Goal: Task Accomplishment & Management: Complete application form

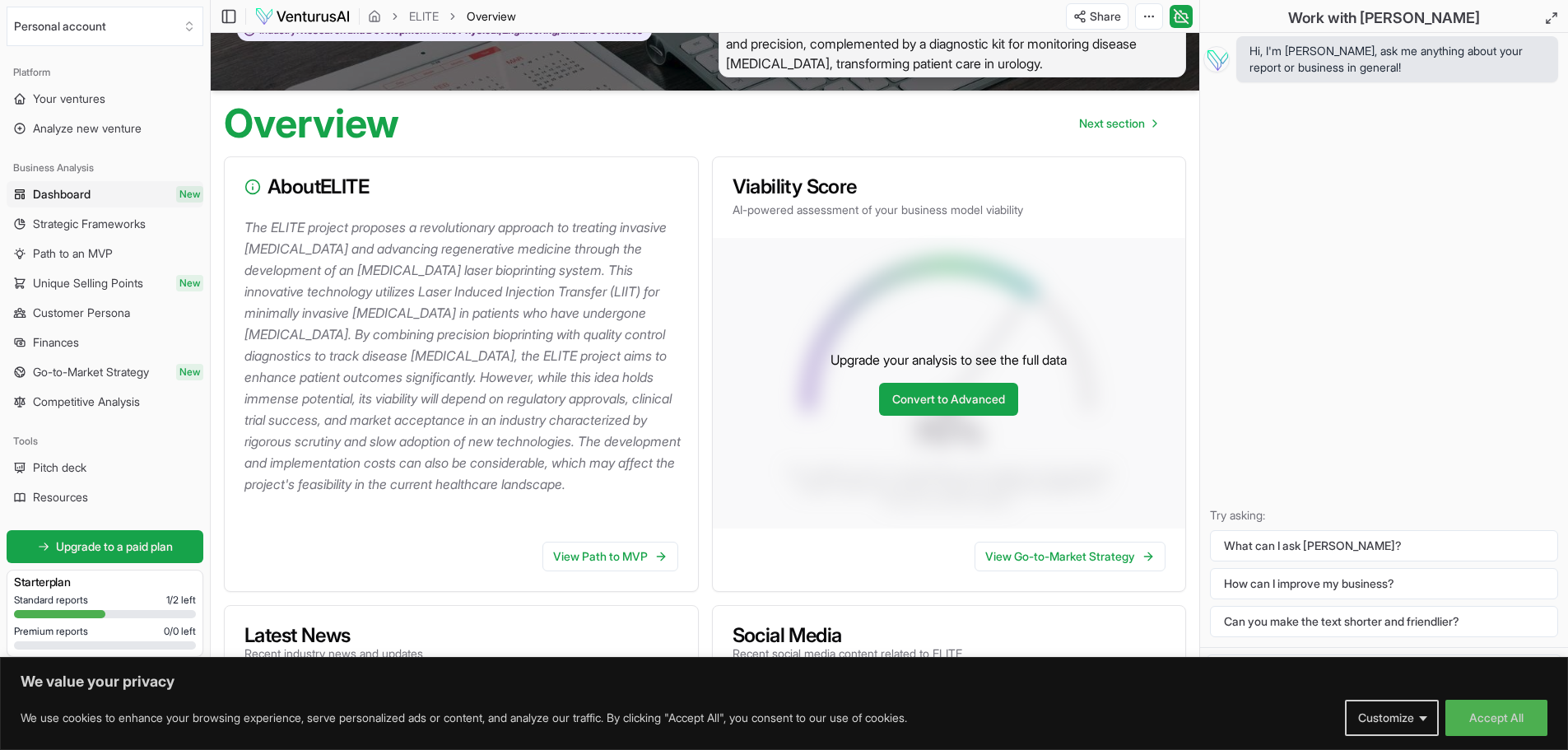
scroll to position [83, 0]
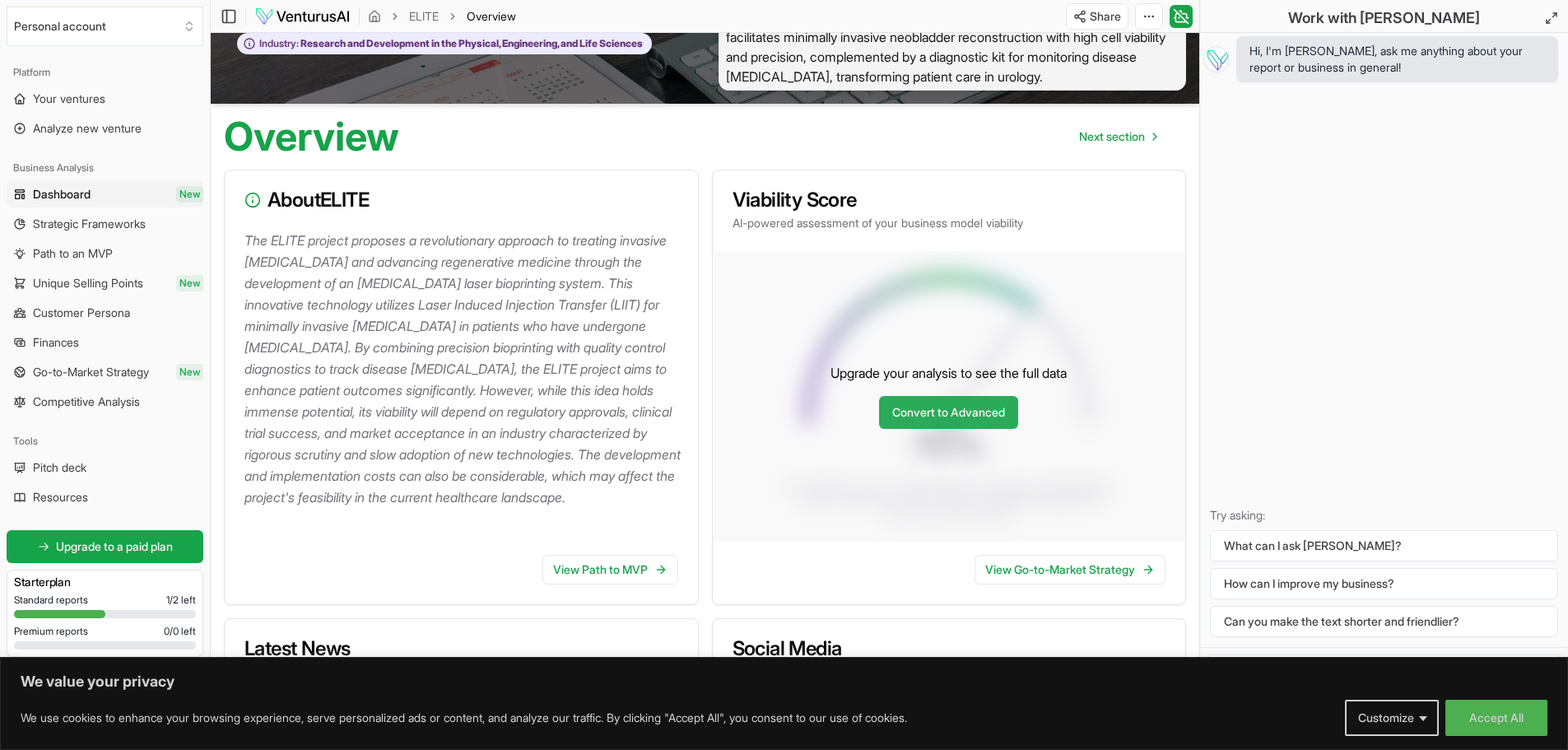
click at [965, 407] on link "Convert to Advanced" at bounding box center [949, 412] width 139 height 33
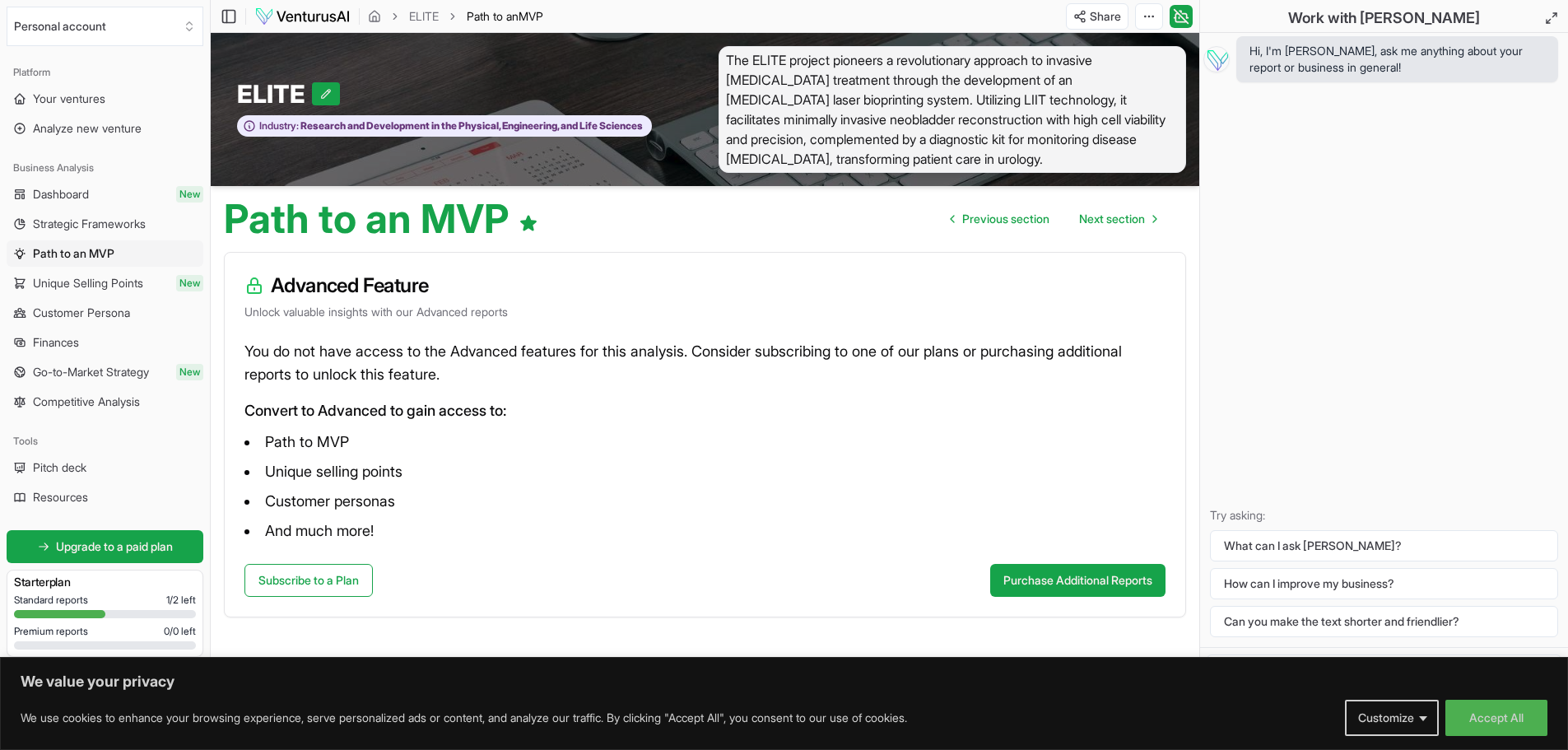
scroll to position [1, 0]
click at [1033, 584] on button "Purchase Additional Reports" at bounding box center [1077, 579] width 175 height 33
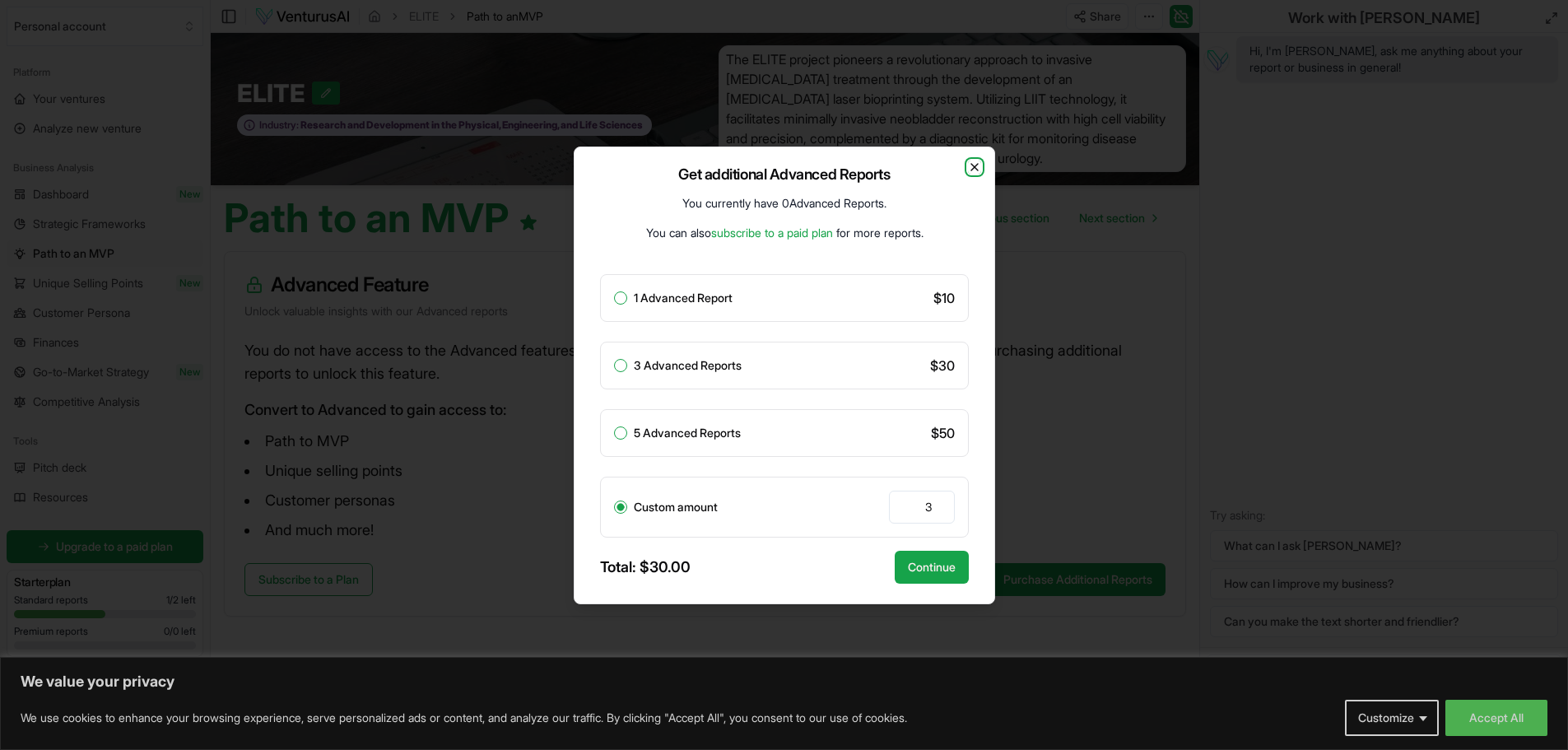
click at [975, 162] on icon "button" at bounding box center [975, 167] width 13 height 13
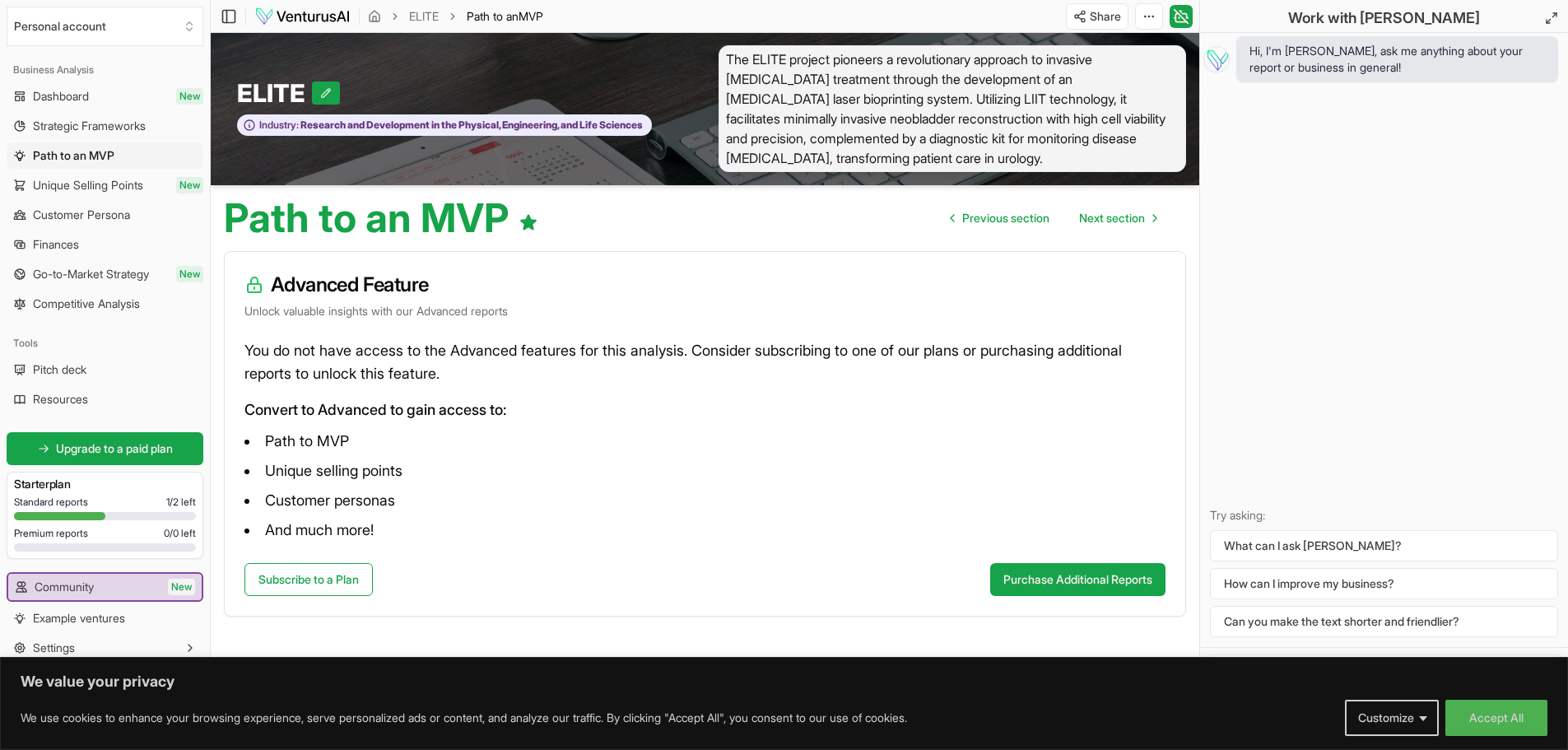
scroll to position [0, 0]
click at [1485, 321] on div "Hi, I'm Vera, ask me anything about your report or business in general! Try ask…" at bounding box center [1384, 340] width 368 height 614
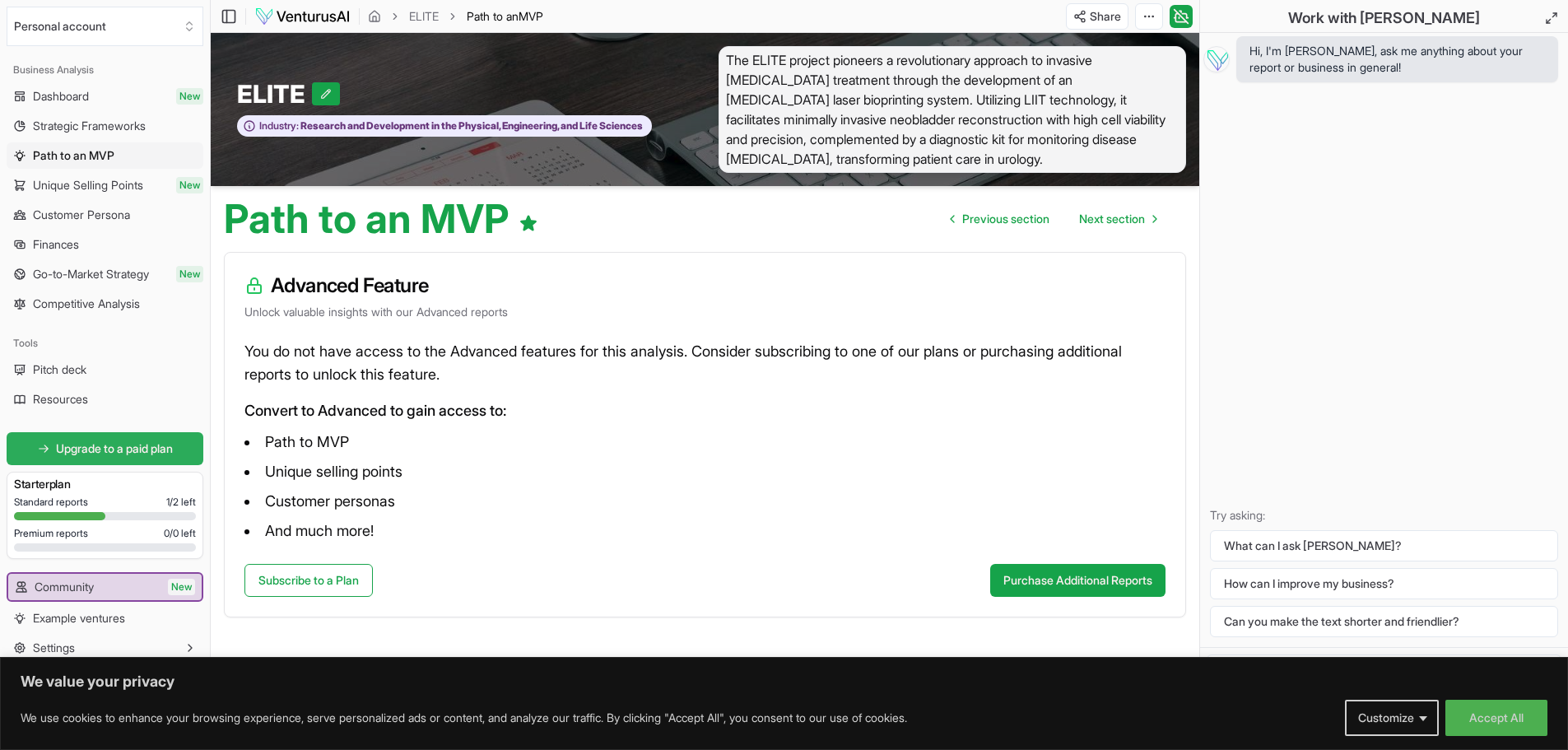
scroll to position [1, 0]
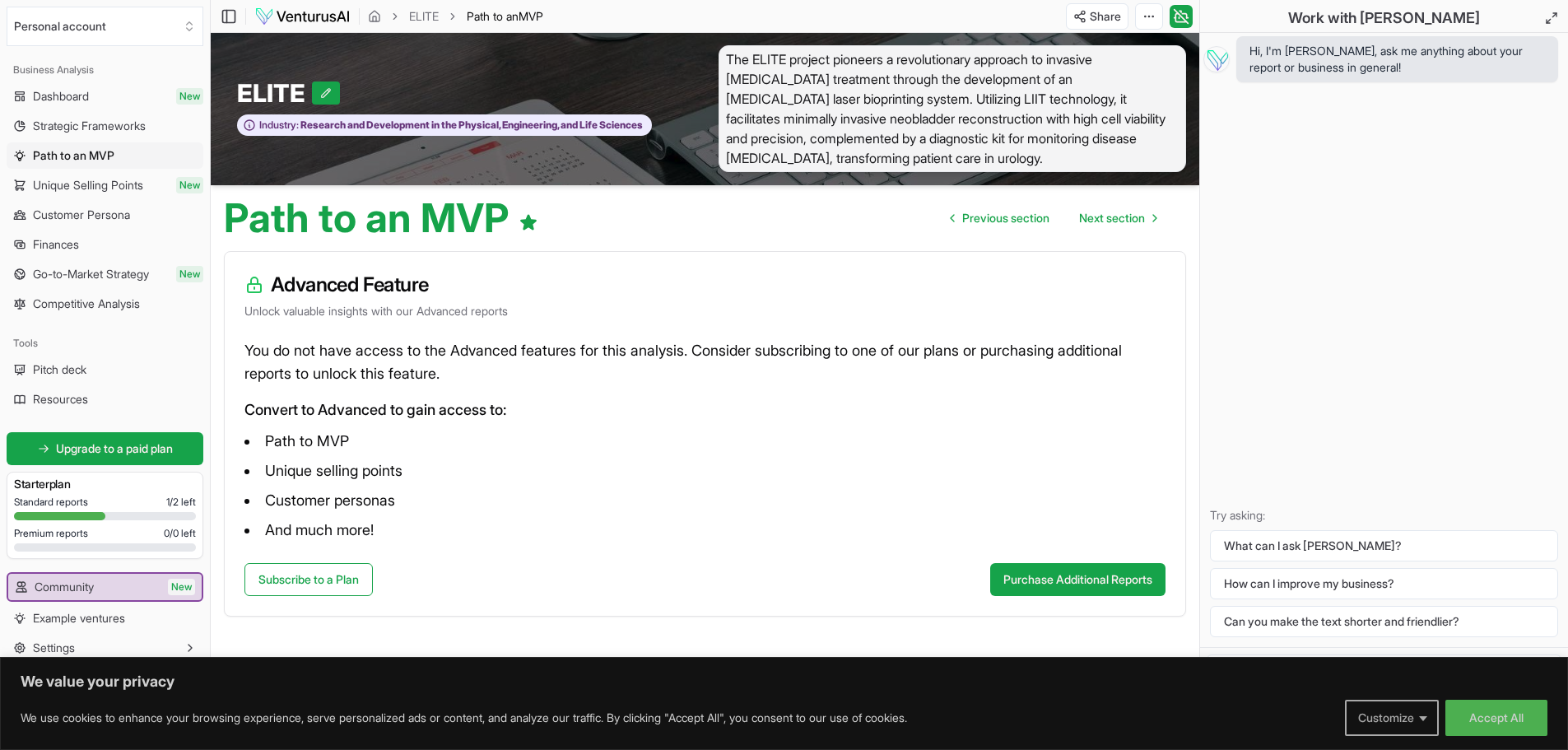
click at [1409, 709] on button "Customize" at bounding box center [1391, 718] width 94 height 36
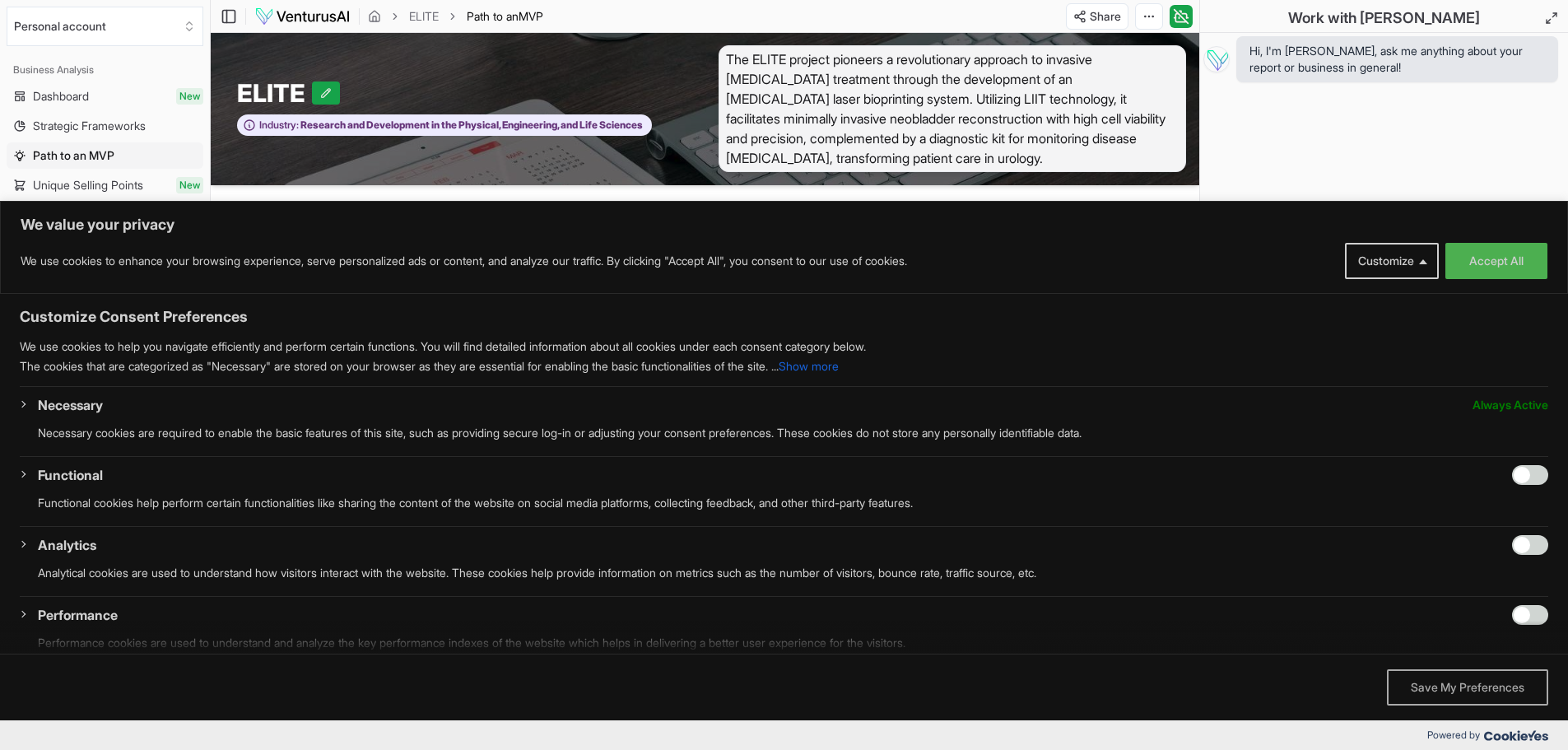
click at [1434, 681] on button "Save My Preferences" at bounding box center [1468, 687] width 162 height 36
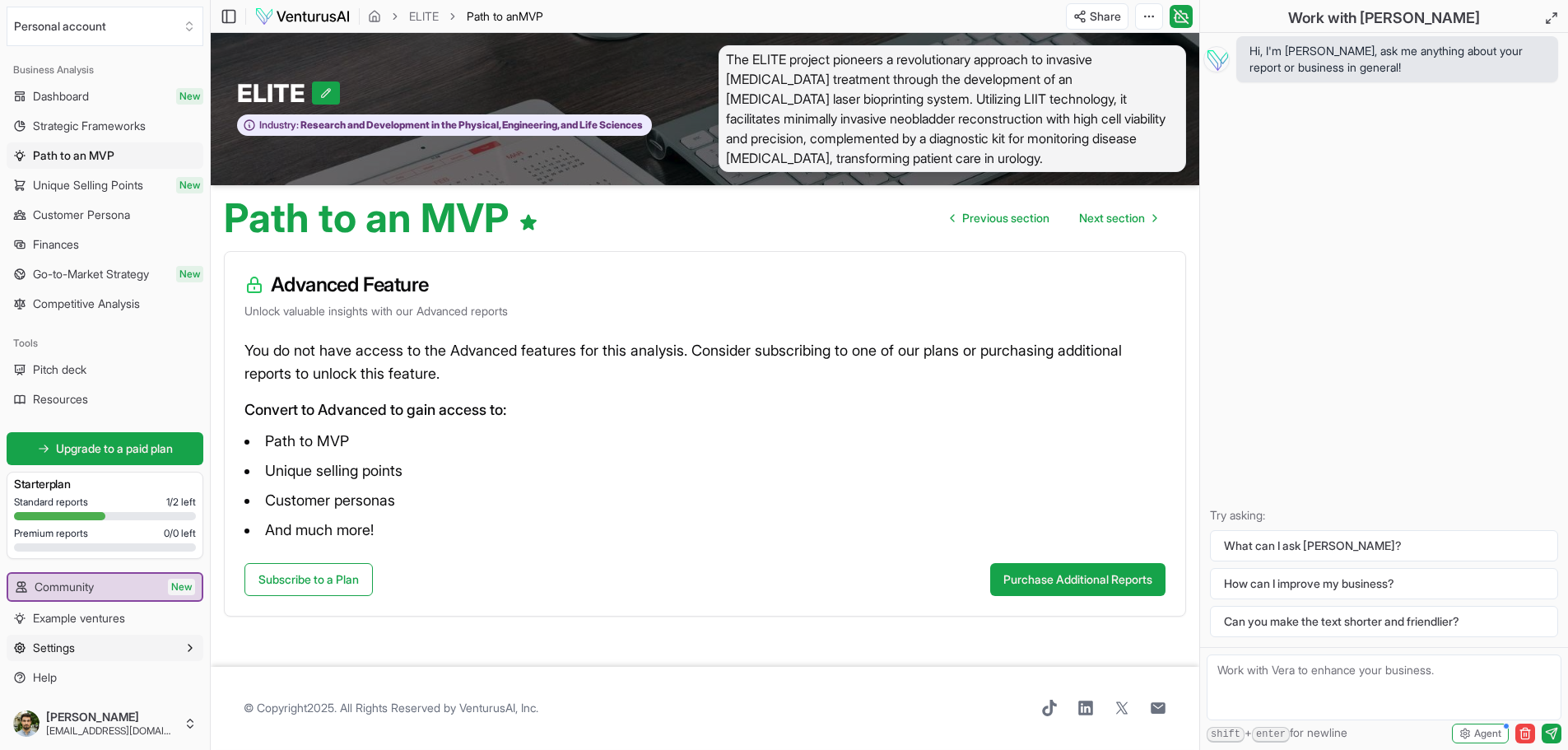
click at [166, 644] on button "Settings" at bounding box center [105, 647] width 197 height 27
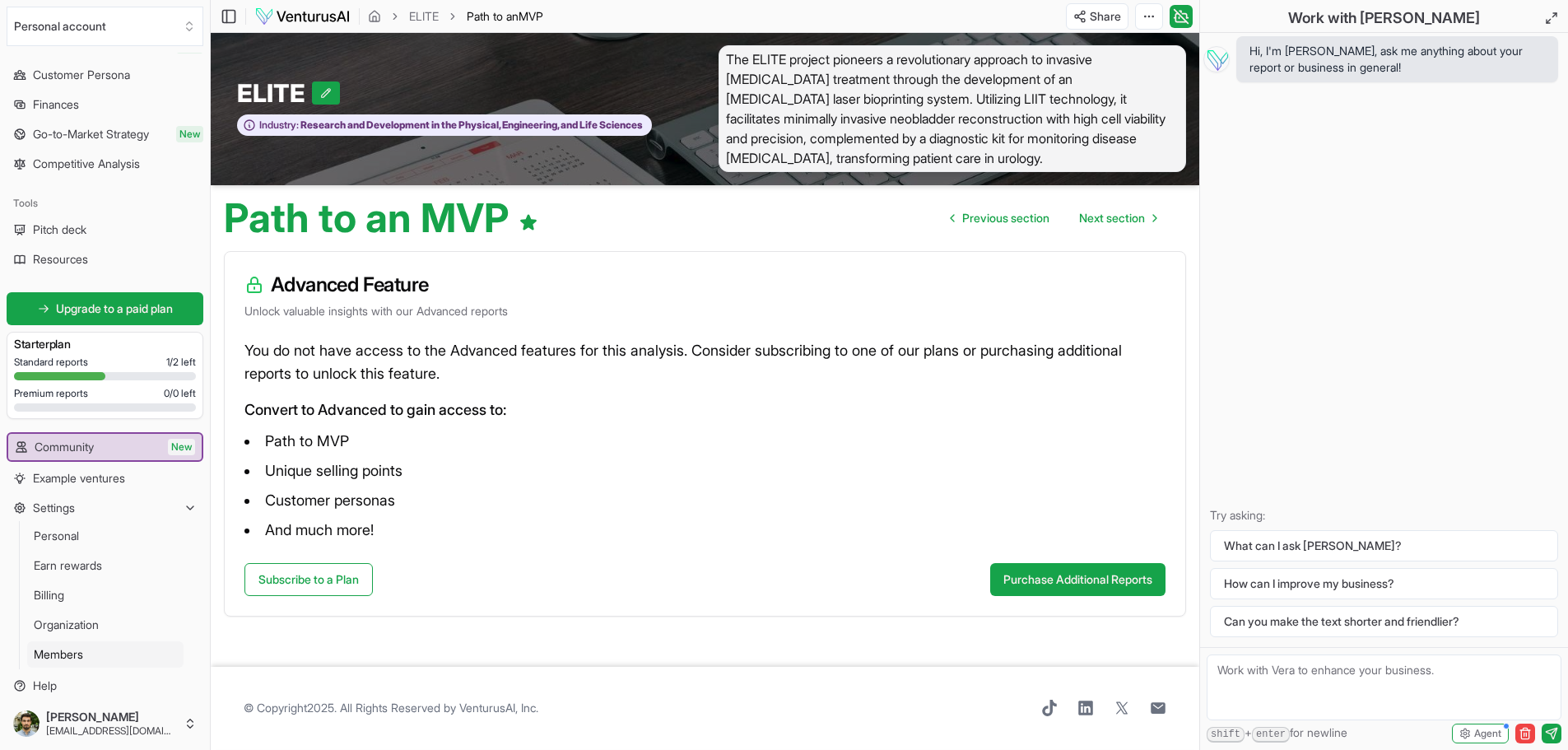
scroll to position [246, 0]
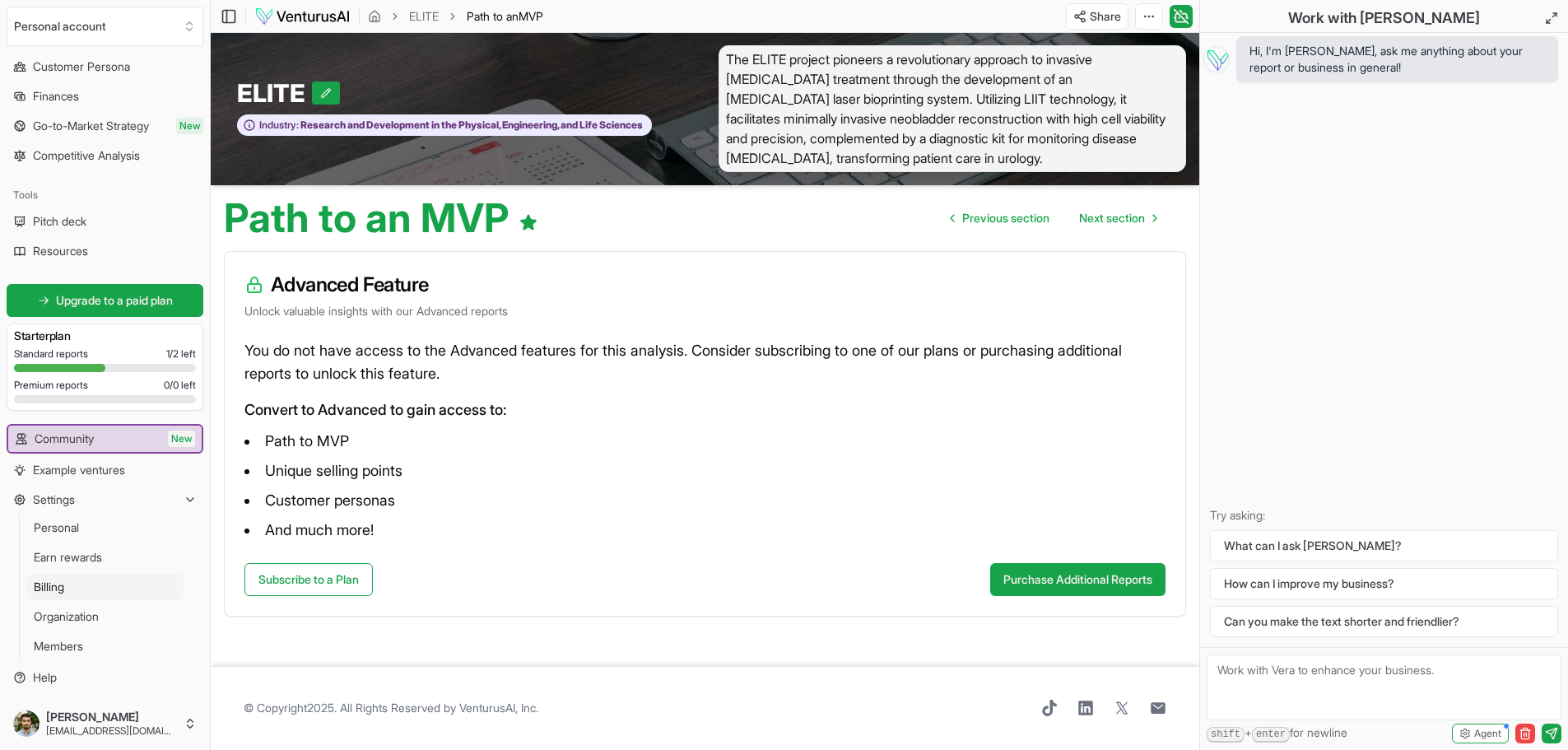
click at [84, 588] on link "Billing" at bounding box center [106, 587] width 156 height 27
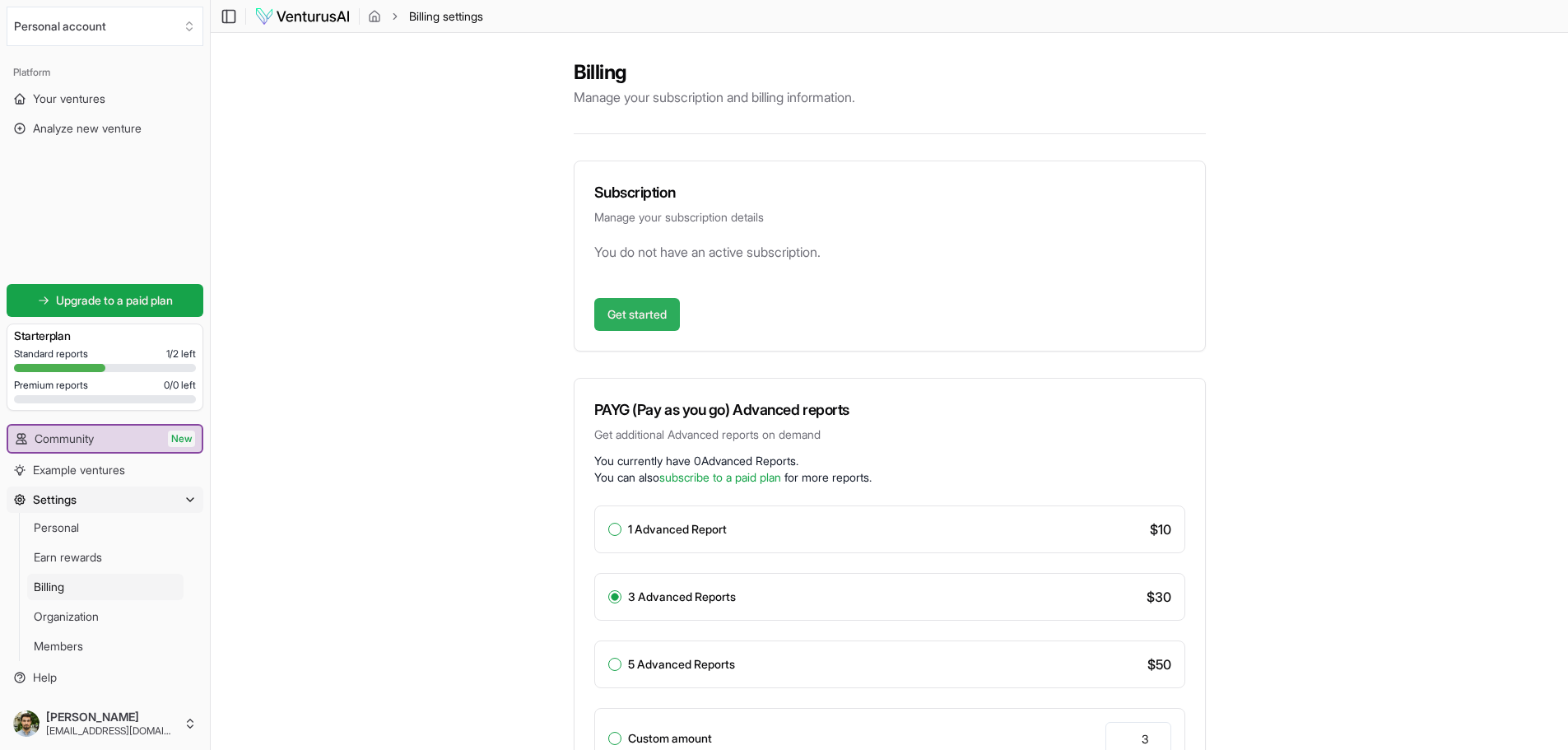
click at [656, 316] on link "Get started" at bounding box center [637, 314] width 86 height 33
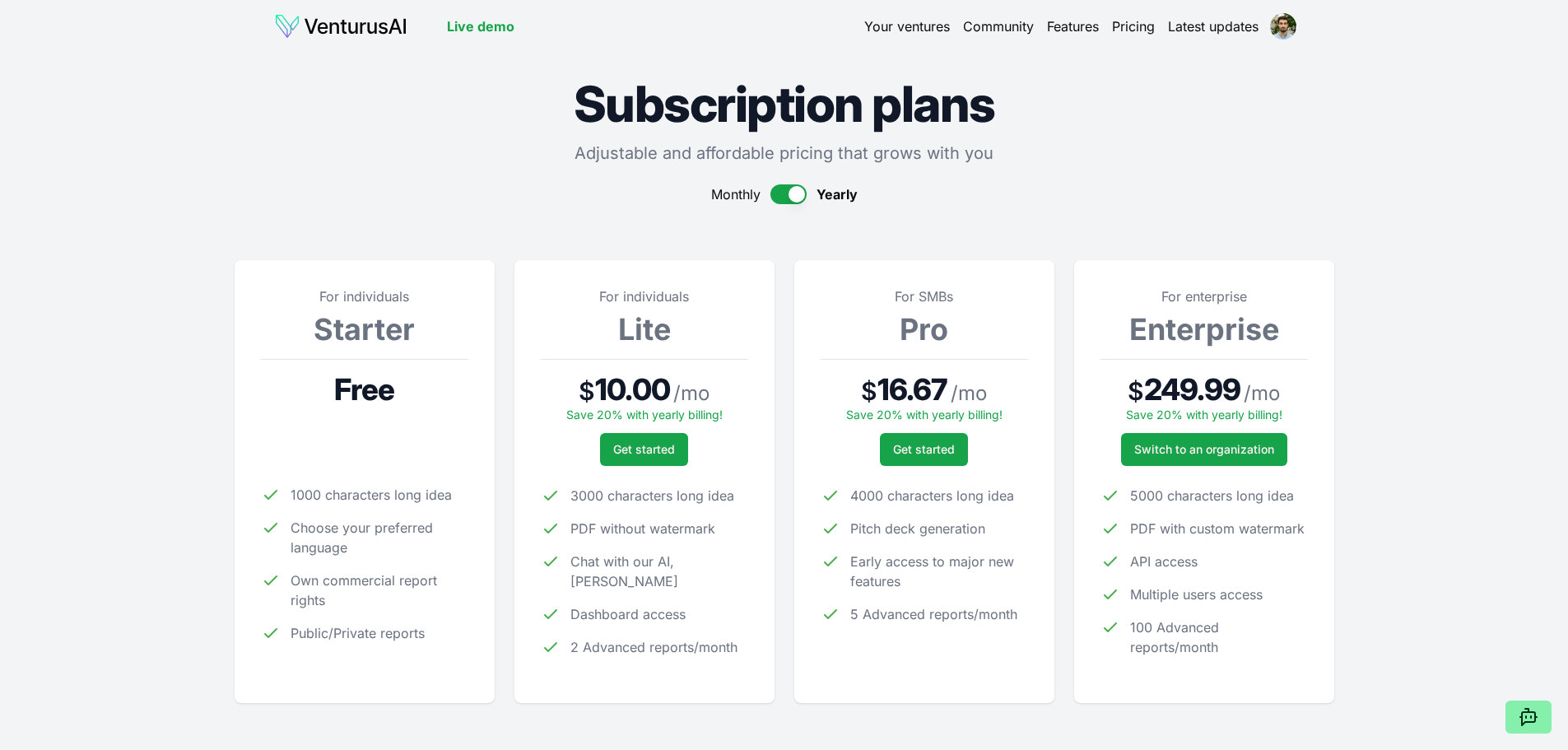
click at [793, 199] on button "button" at bounding box center [788, 194] width 36 height 20
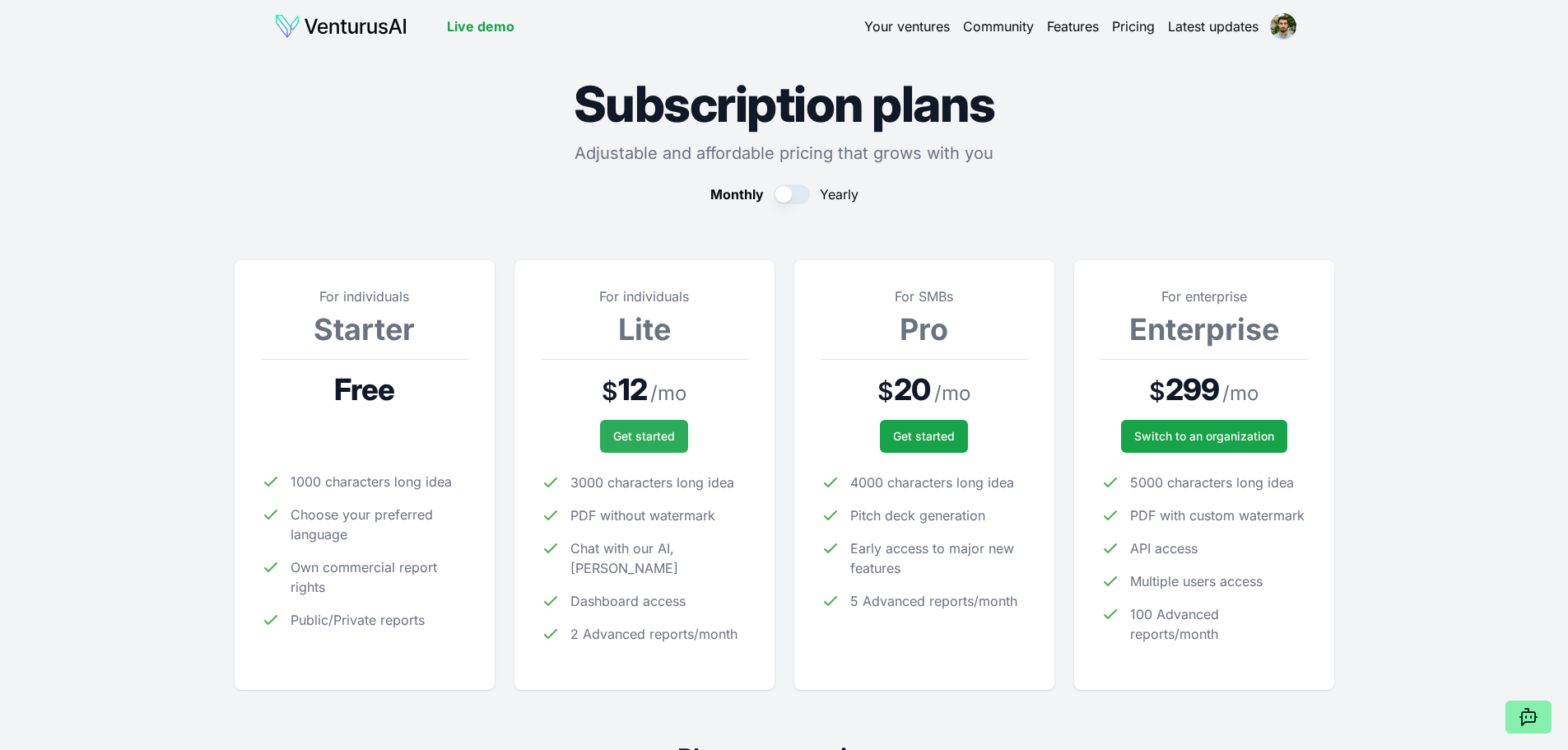
click at [634, 443] on span "Get started" at bounding box center [644, 435] width 62 height 16
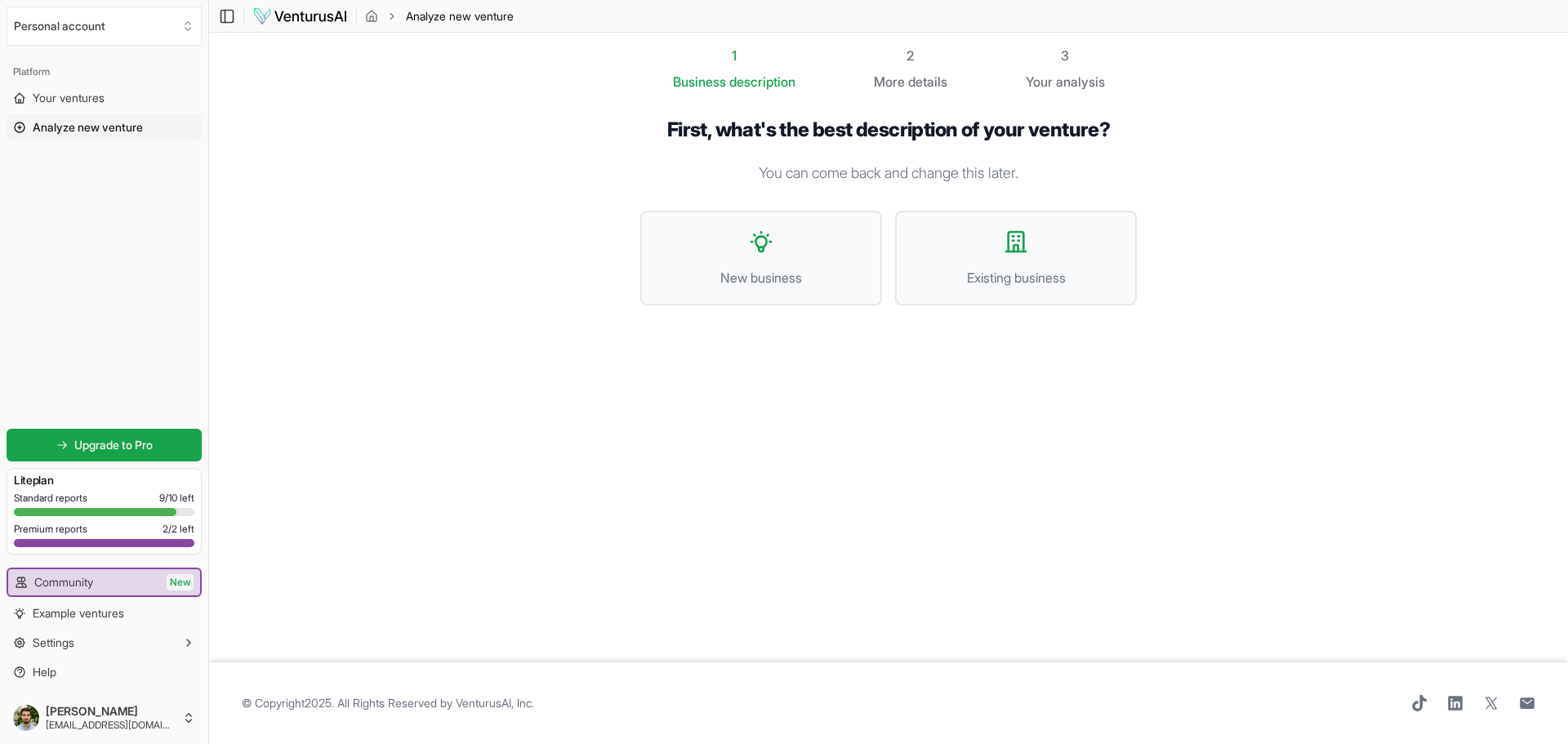
click at [130, 540] on div at bounding box center [104, 542] width 180 height 8
click at [770, 260] on button "New business" at bounding box center [761, 257] width 242 height 94
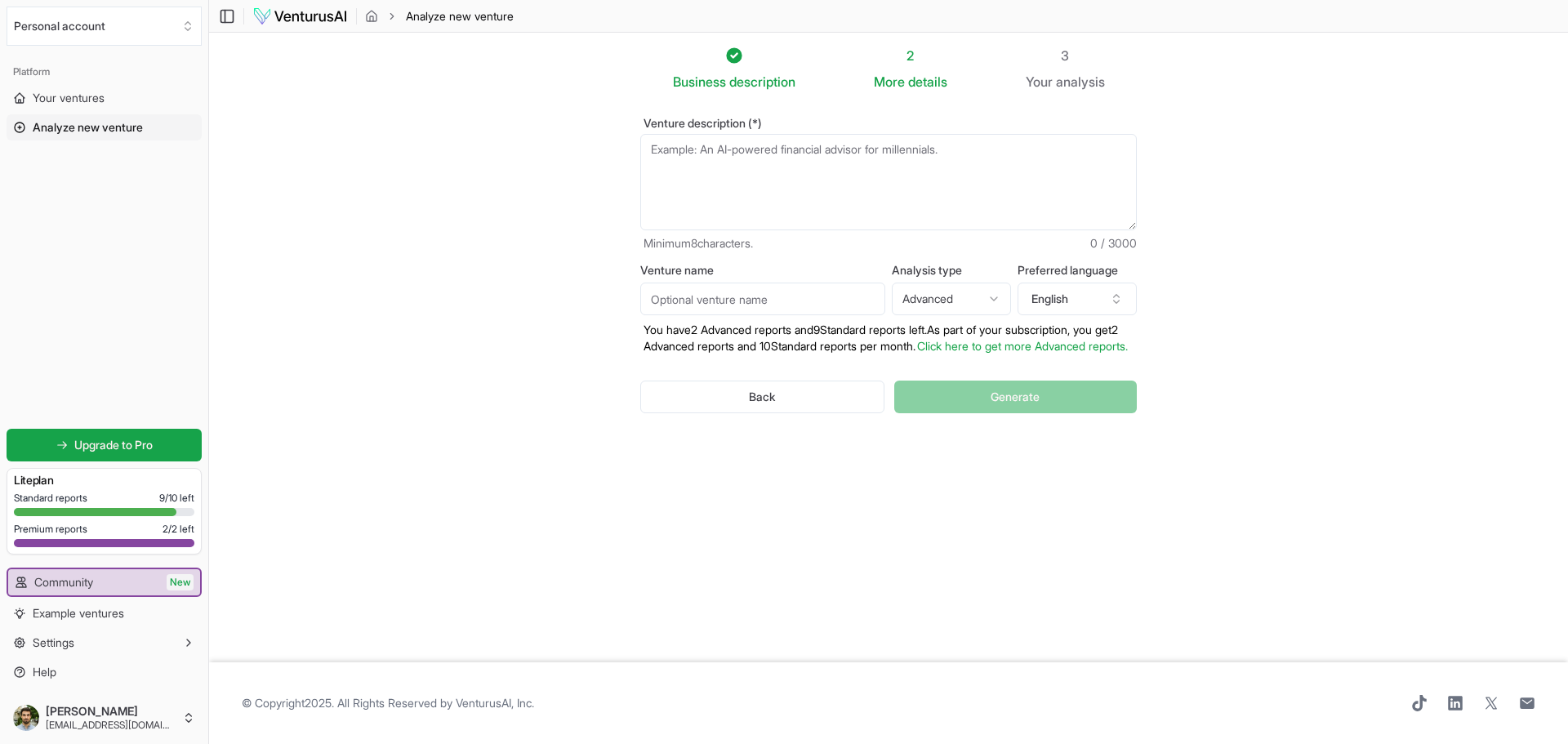
click at [750, 153] on textarea "Venture description (*)" at bounding box center [889, 182] width 496 height 96
click at [862, 150] on textarea "Venture description (*)" at bounding box center [889, 182] width 496 height 96
paste textarea "ELITE: Endoscopic Laser-Induced Tissue Engineering and Diagnostics System ELITE…"
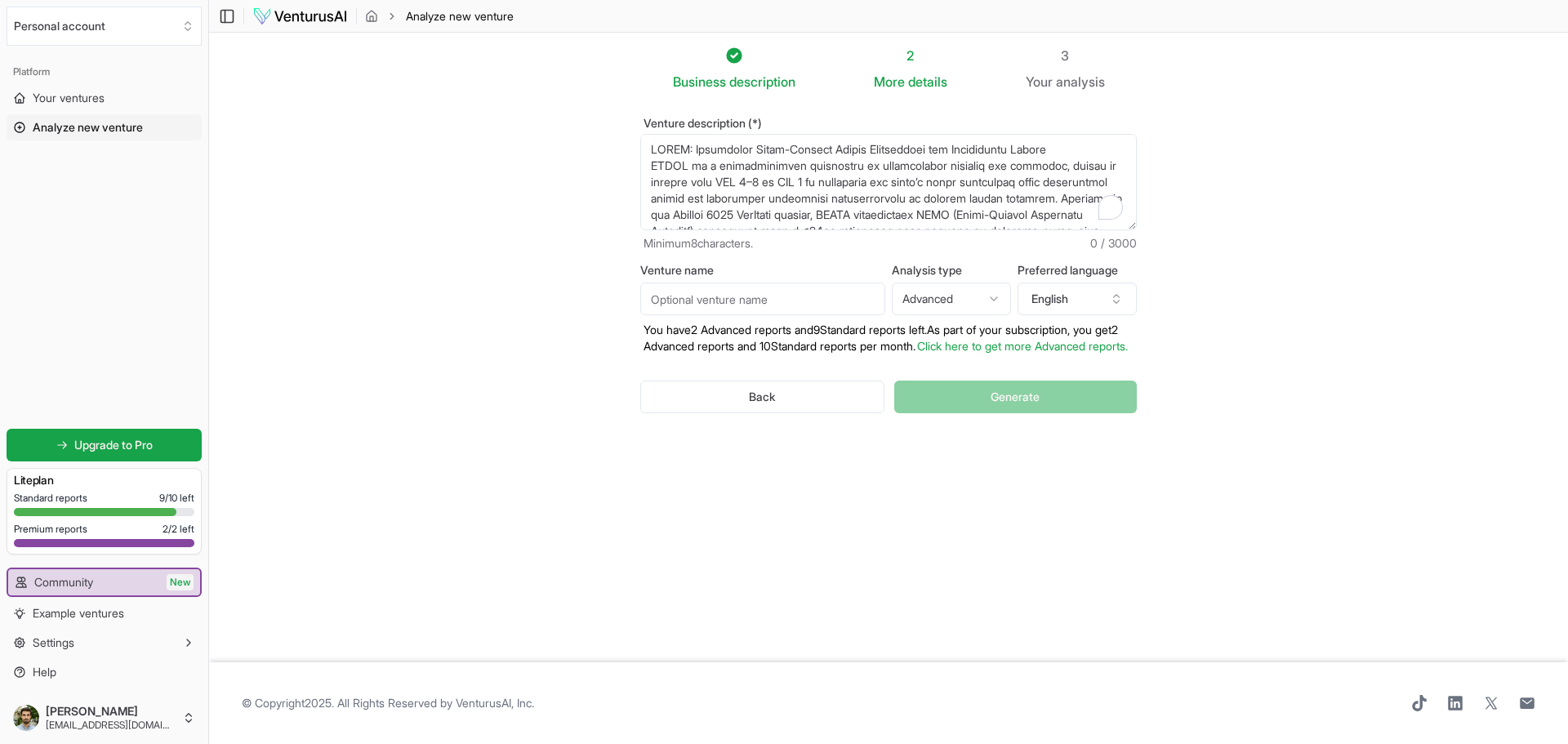
scroll to position [677, 0]
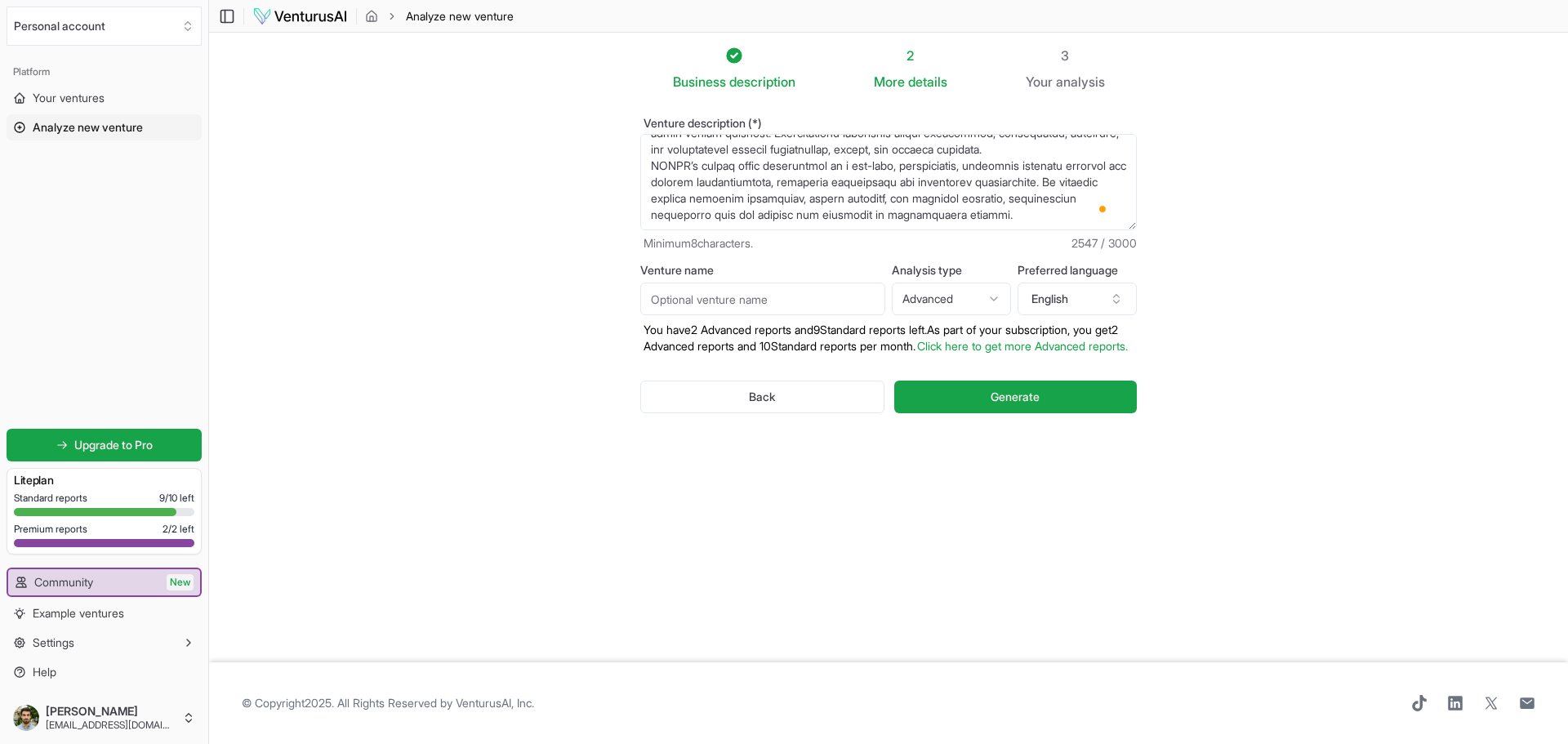
type textarea "ELITE: Endoscopic Laser-Induced Tissue Engineering and Diagnostics System ELITE…"
click at [709, 305] on input "Venture name" at bounding box center [763, 299] width 245 height 33
type input "ELITE"
click at [943, 301] on html "Personal account Platform Your ventures Analyze new venture Get started for fre…" at bounding box center [784, 372] width 1568 height 744
click at [757, 181] on textarea "Venture description (*)" at bounding box center [889, 182] width 496 height 96
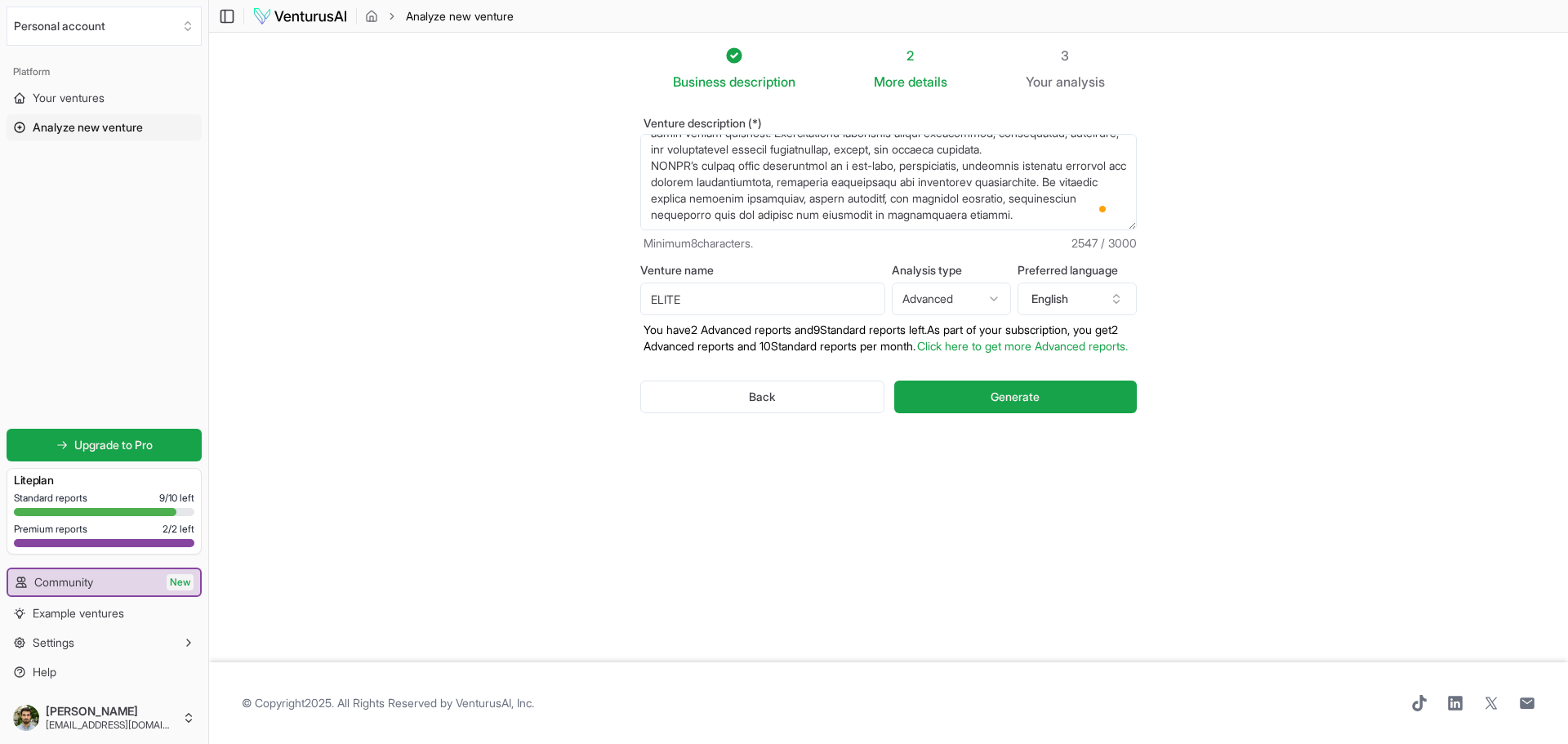
paste textarea "A parallel Business TRL roadmap supports commercialization: Business TRL 1–2: S…"
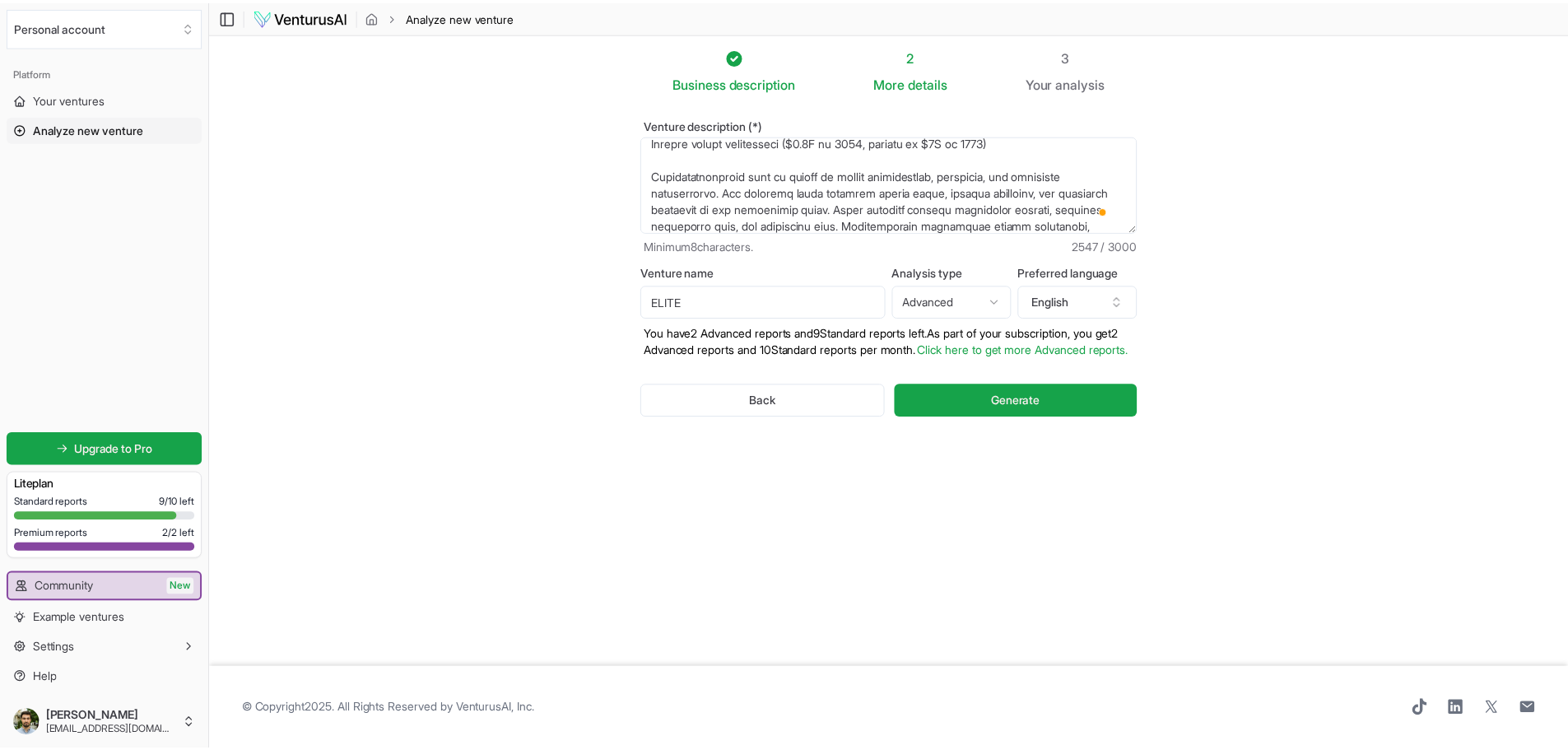
scroll to position [848, 0]
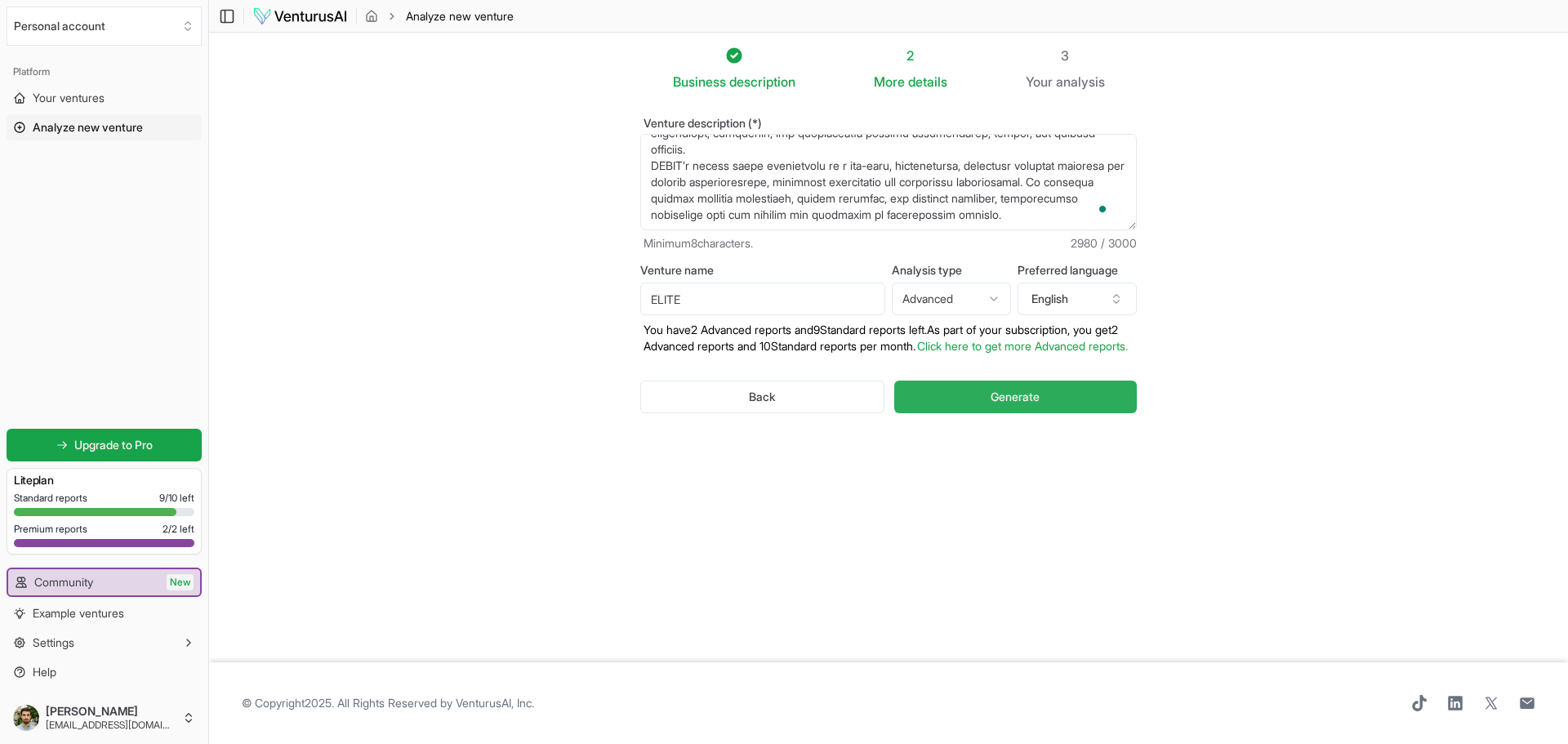
type textarea "ELITE: Endoscopic Laser-Induced Tissue Engineering and Diagnostics System ELITE…"
click at [999, 405] on span "Generate" at bounding box center [1015, 396] width 49 height 16
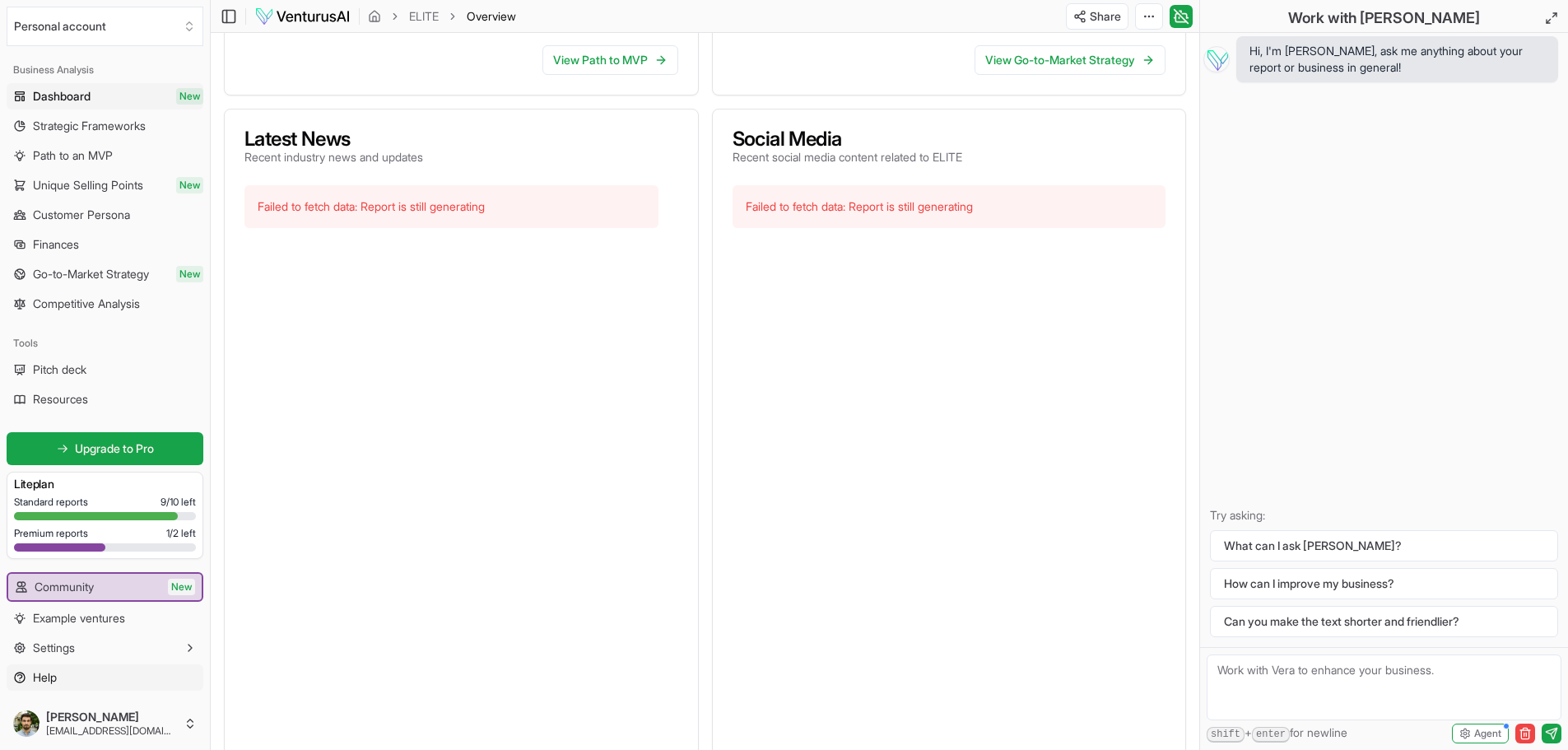
scroll to position [631, 0]
click at [184, 646] on icon "button" at bounding box center [190, 647] width 13 height 13
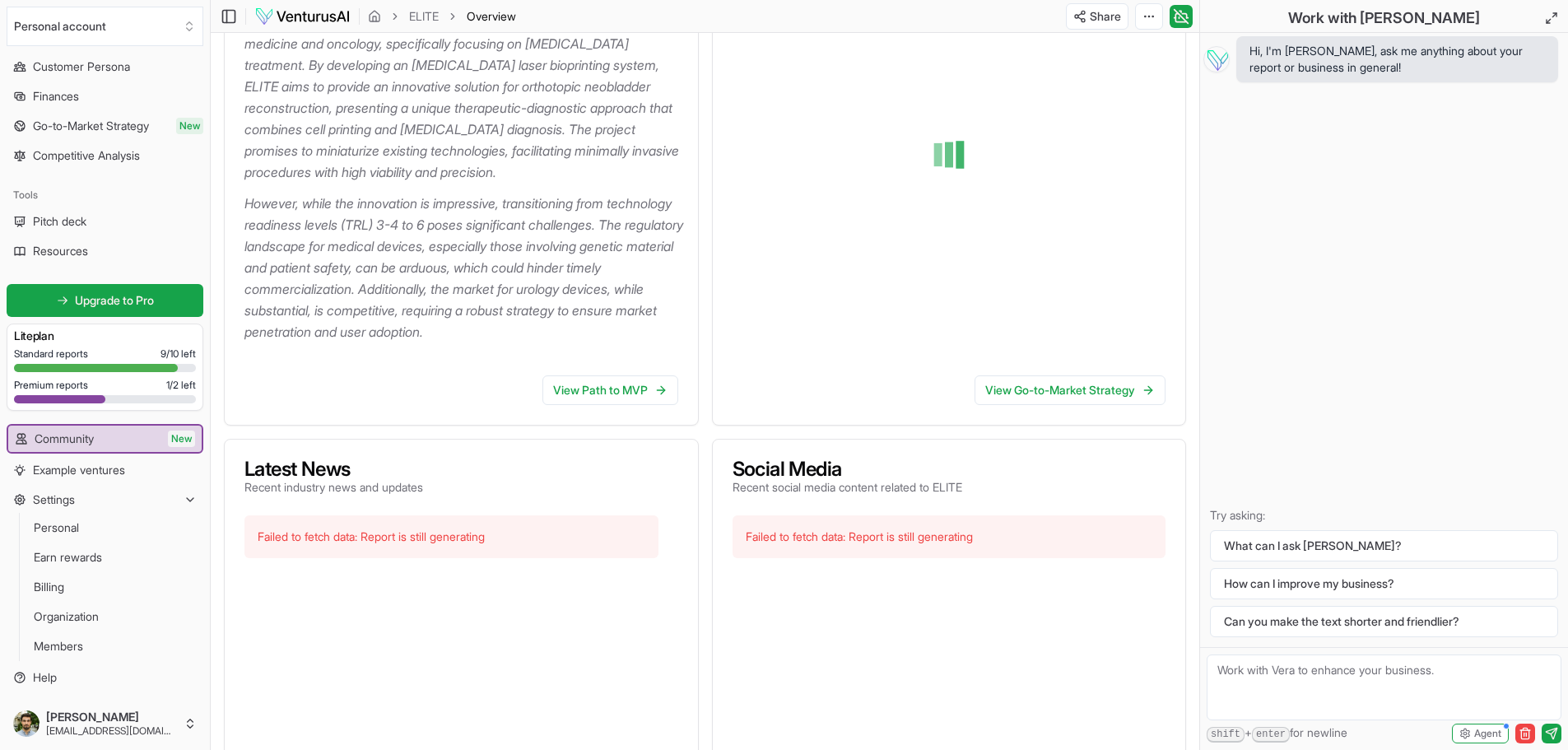
scroll to position [329, 0]
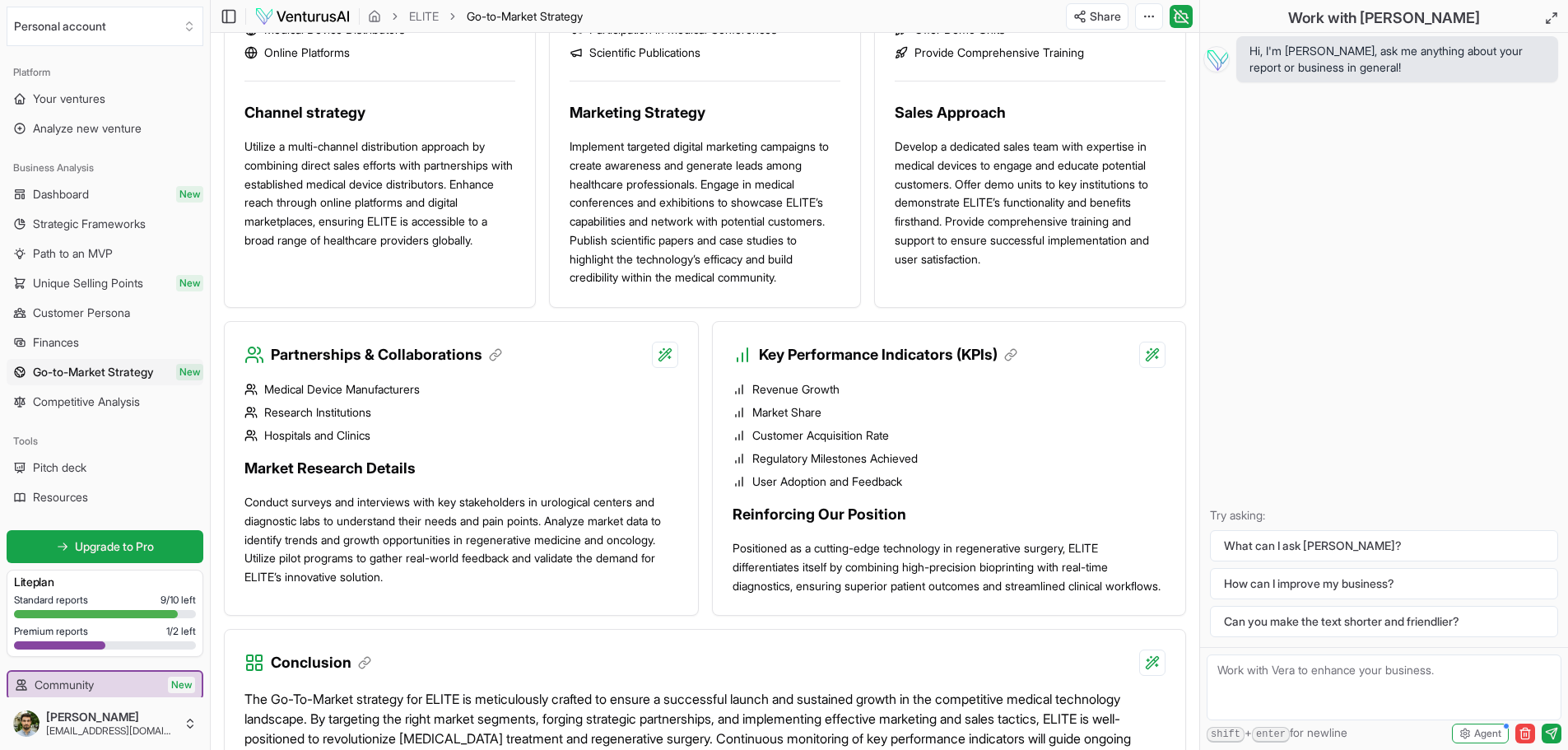
scroll to position [1234, 0]
